Goal: Complete application form: Complete application form

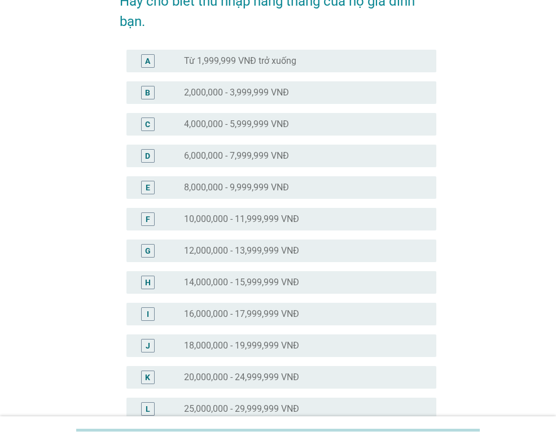
scroll to position [113, 0]
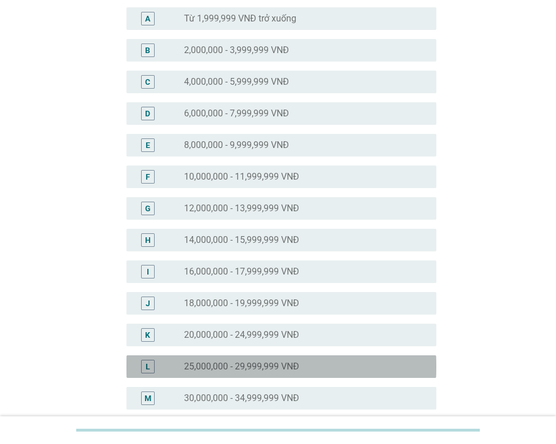
click at [215, 363] on label "25,000,000 - 29,999,999 VNĐ" at bounding box center [241, 366] width 115 height 11
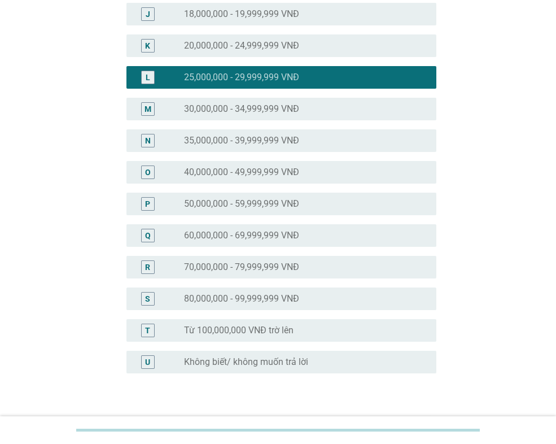
scroll to position [476, 0]
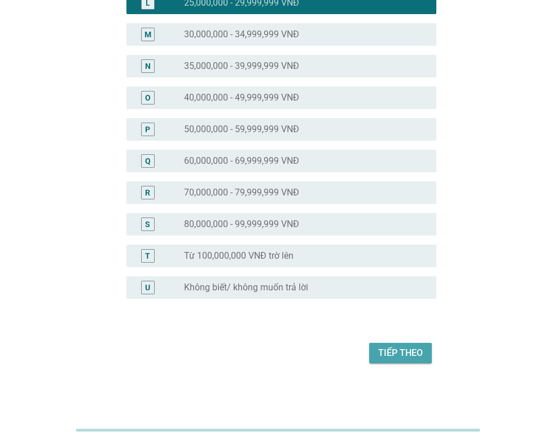
click at [407, 356] on div "Tiếp theo" at bounding box center [400, 353] width 45 height 14
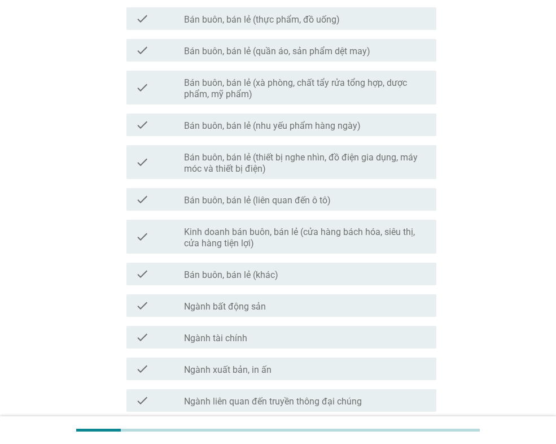
scroll to position [395, 0]
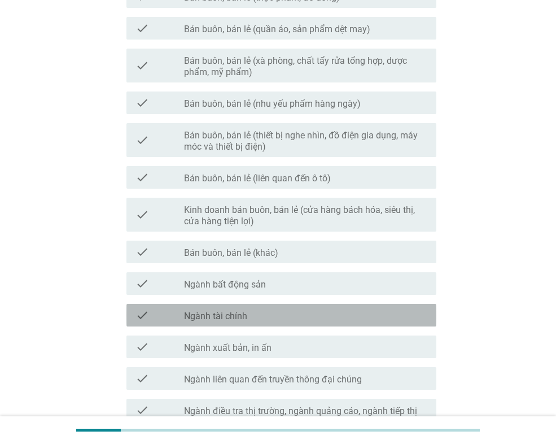
click at [224, 318] on label "Ngành tài chính" at bounding box center [215, 315] width 63 height 11
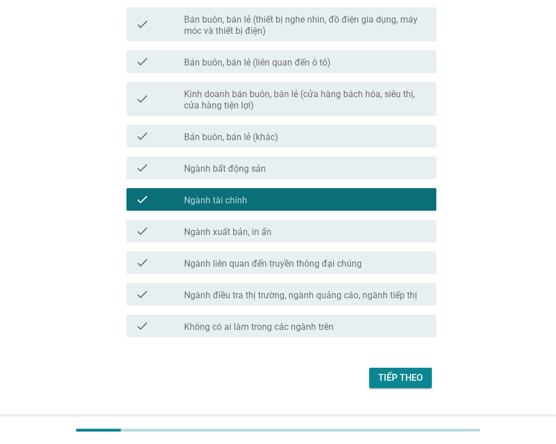
scroll to position [536, 0]
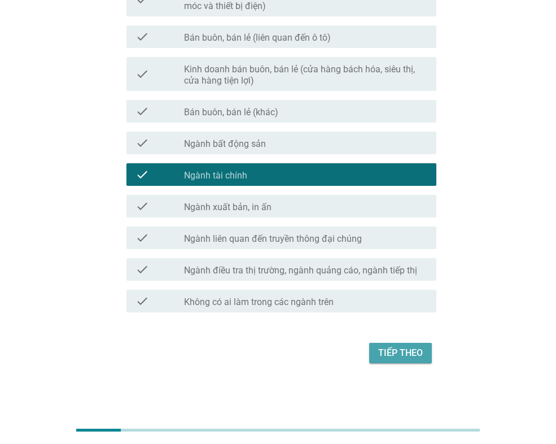
click at [422, 356] on div "Tiếp theo" at bounding box center [400, 353] width 45 height 14
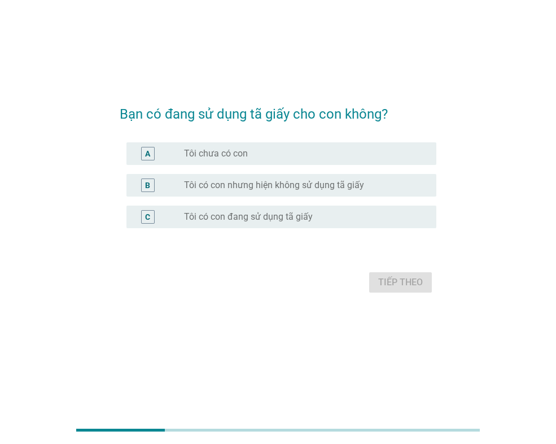
scroll to position [0, 0]
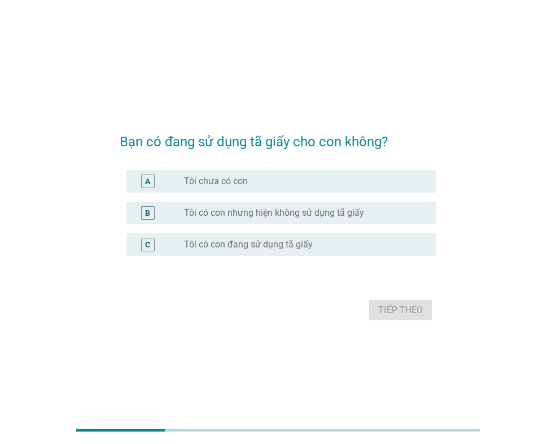
click at [251, 248] on label "Tôi có con đang sử dụng tã giấy" at bounding box center [248, 244] width 129 height 11
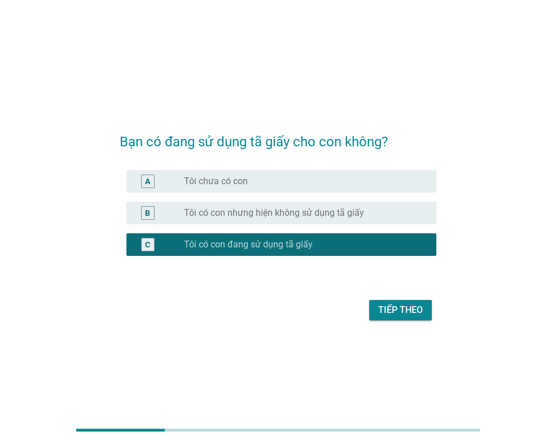
click at [267, 209] on label "Tôi có con nhưng hiện không sử dụng tã giấy" at bounding box center [274, 212] width 180 height 11
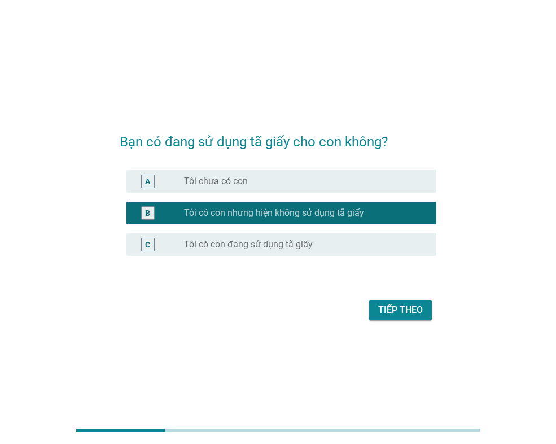
click at [238, 248] on label "Tôi có con đang sử dụng tã giấy" at bounding box center [248, 244] width 129 height 11
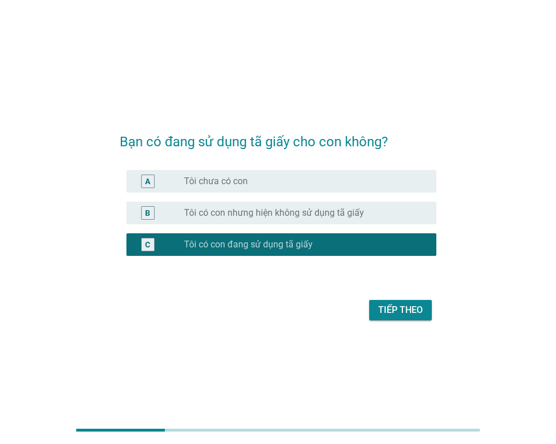
click at [396, 312] on div "Tiếp theo" at bounding box center [400, 310] width 45 height 14
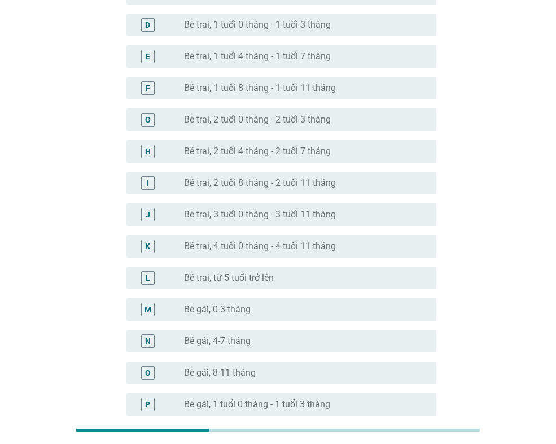
scroll to position [226, 0]
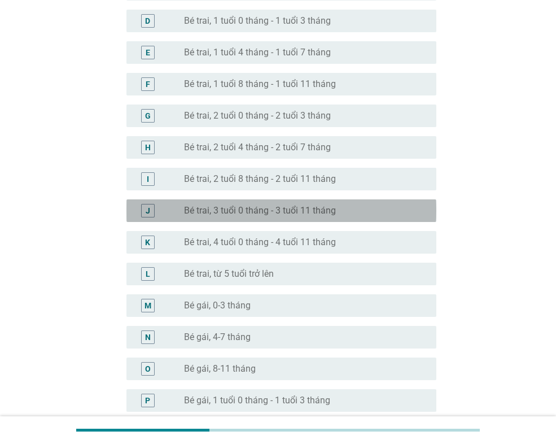
click at [239, 212] on label "Bé trai, 3 tuổi 0 tháng - 3 tuổi 11 tháng" at bounding box center [260, 210] width 152 height 11
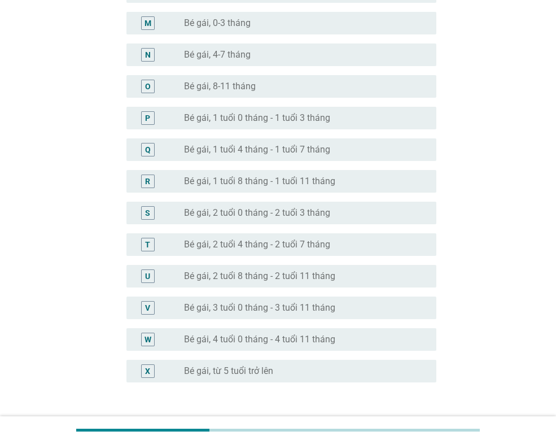
scroll to position [592, 0]
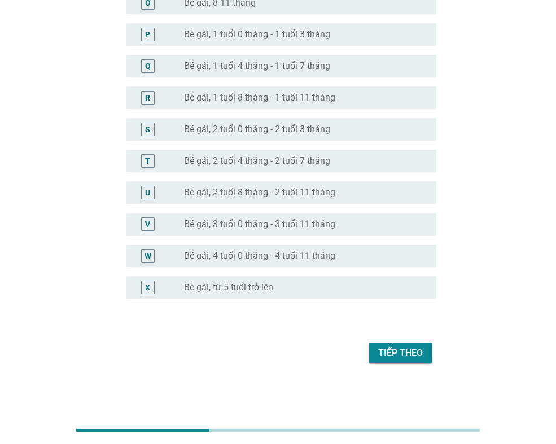
click at [417, 355] on div "Tiếp theo" at bounding box center [400, 353] width 45 height 14
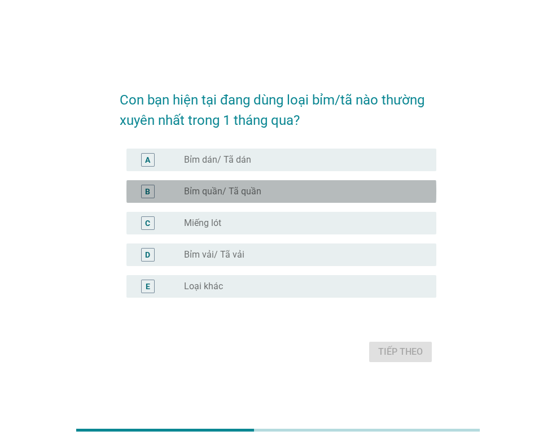
click at [227, 190] on label "Bỉm quần/ Tã quần" at bounding box center [222, 191] width 77 height 11
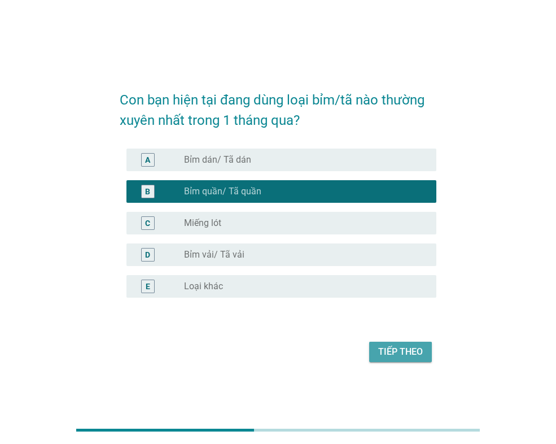
click at [412, 354] on div "Tiếp theo" at bounding box center [400, 352] width 45 height 14
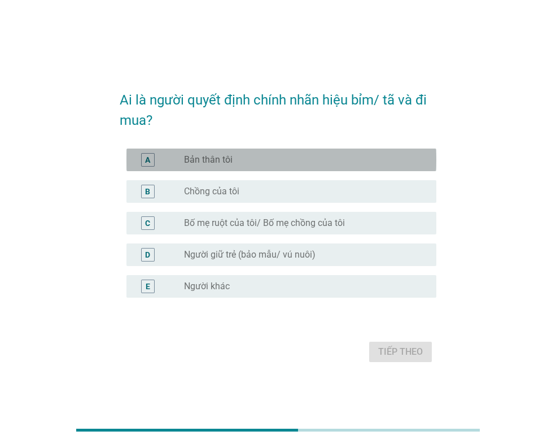
click at [223, 157] on label "Bản thân tôi" at bounding box center [208, 159] width 49 height 11
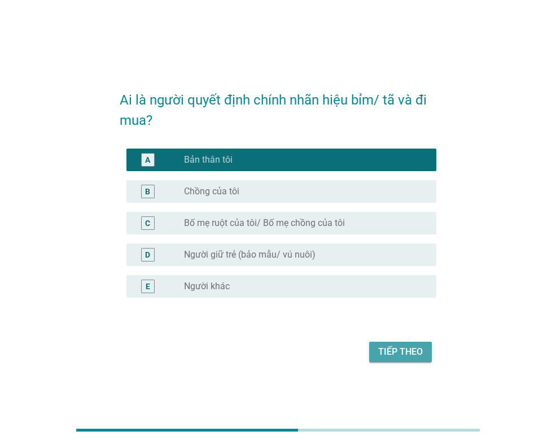
click at [395, 348] on div "Tiếp theo" at bounding box center [400, 352] width 45 height 14
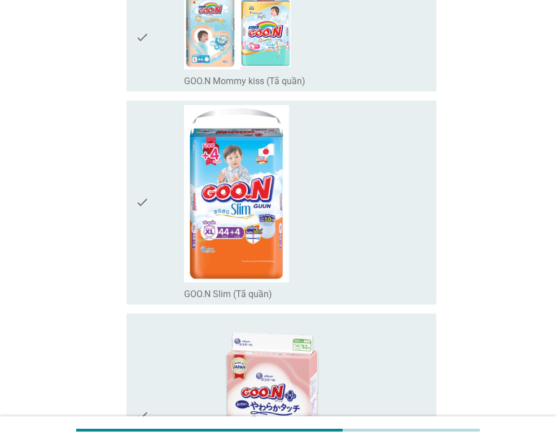
scroll to position [564, 0]
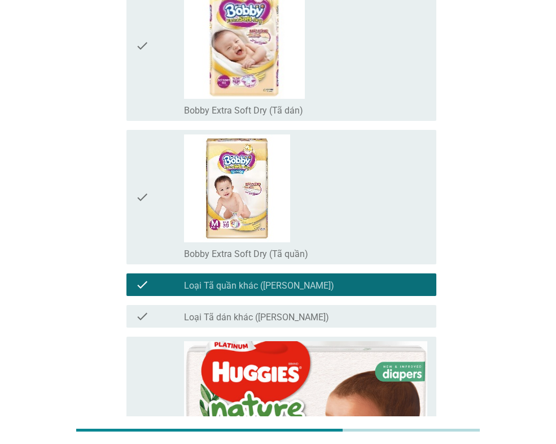
scroll to position [2358, 0]
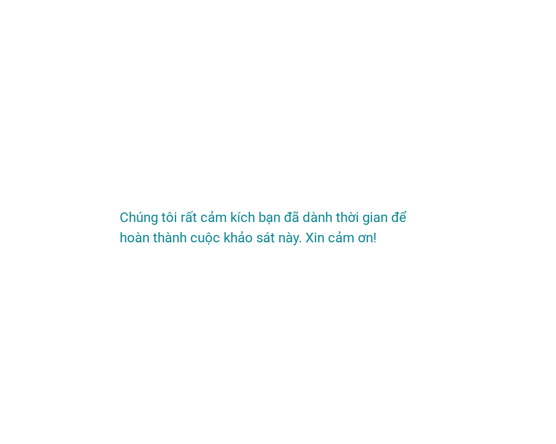
scroll to position [0, 0]
